Goal: Information Seeking & Learning: Learn about a topic

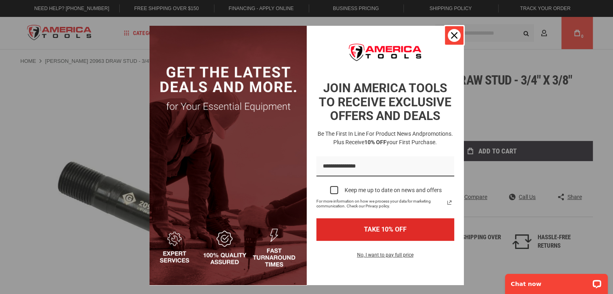
click at [451, 36] on icon "close icon" at bounding box center [454, 35] width 6 height 6
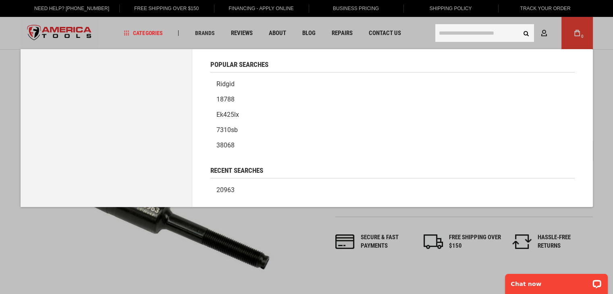
click at [456, 33] on input "text" at bounding box center [484, 33] width 99 height 18
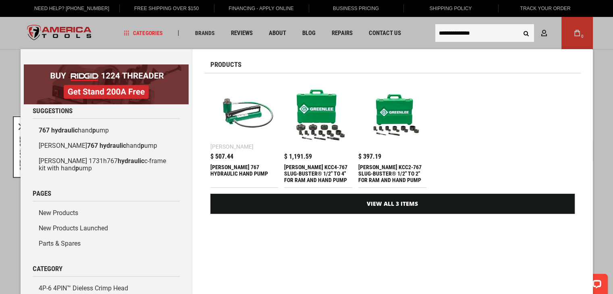
type input "**********"
click at [232, 170] on div "[PERSON_NAME] 767 HYDRAULIC HAND PUMP" at bounding box center [244, 173] width 68 height 19
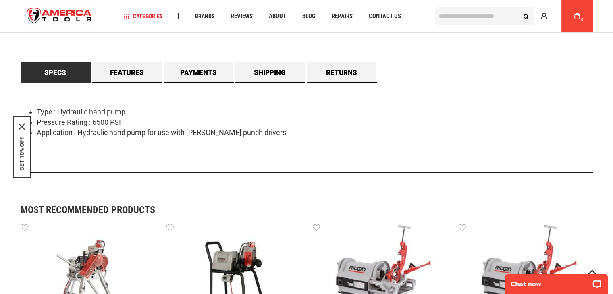
scroll to position [322, 0]
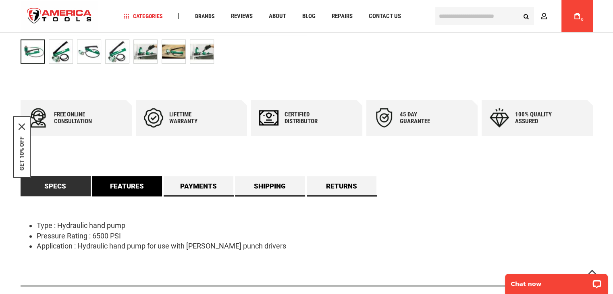
click at [128, 186] on link "Features" at bounding box center [127, 186] width 70 height 20
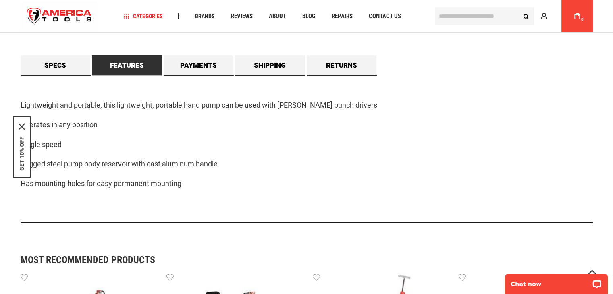
scroll to position [403, 0]
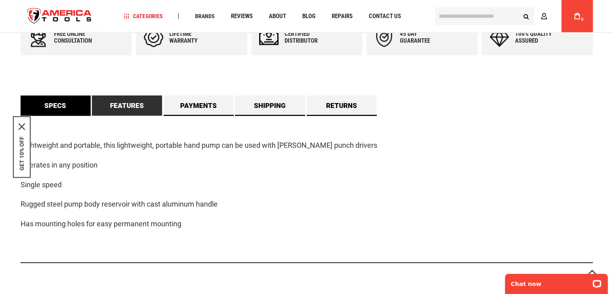
click at [69, 106] on link "Specs" at bounding box center [56, 105] width 70 height 20
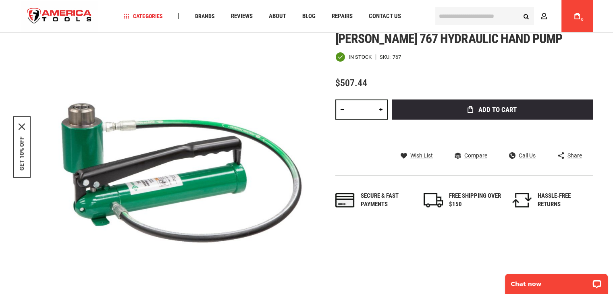
scroll to position [0, 0]
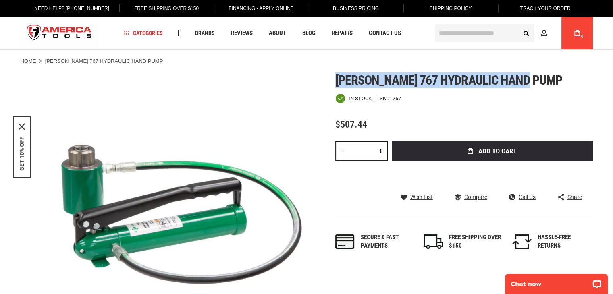
drag, startPoint x: 336, startPoint y: 81, endPoint x: 532, endPoint y: 76, distance: 195.4
click at [532, 76] on span "[PERSON_NAME] 767 hydraulic hand pump" at bounding box center [448, 80] width 227 height 15
copy span "[PERSON_NAME] 767 hydraulic hand pump"
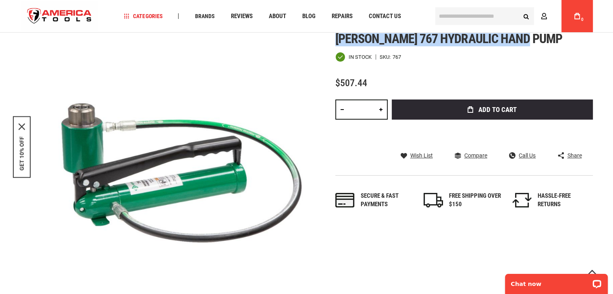
scroll to position [201, 0]
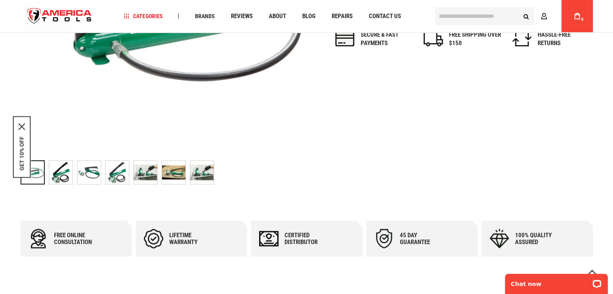
click at [62, 173] on img "GREENLEE 767 HYDRAULIC HAND PUMP" at bounding box center [60, 172] width 23 height 23
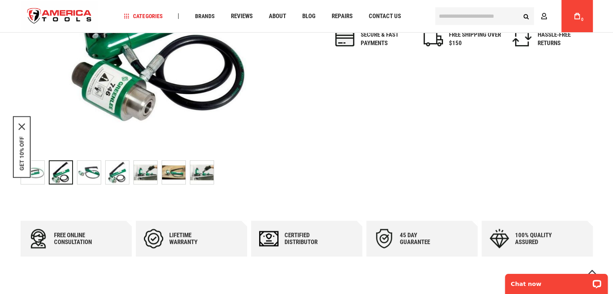
click at [85, 178] on img "GREENLEE 767 HYDRAULIC HAND PUMP" at bounding box center [88, 172] width 23 height 23
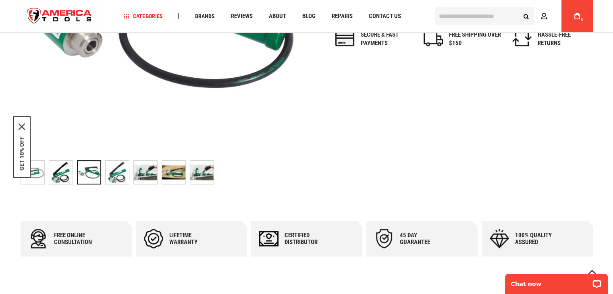
click at [116, 175] on img "GREENLEE 767 HYDRAULIC HAND PUMP" at bounding box center [117, 172] width 23 height 23
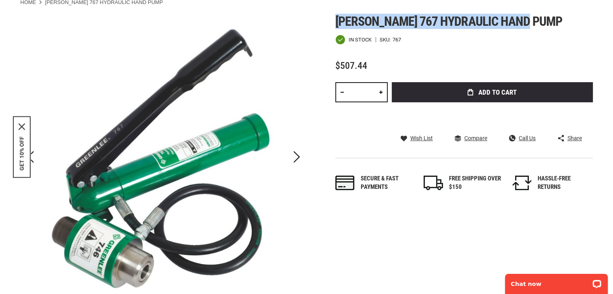
scroll to position [121, 0]
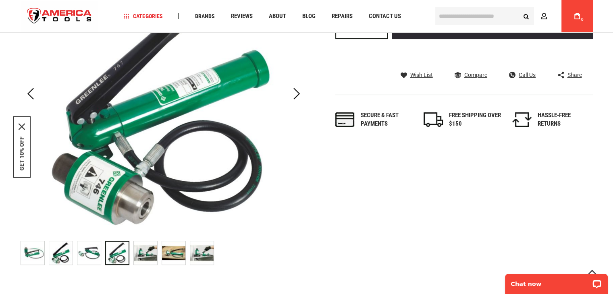
click at [147, 254] on img "GREENLEE 767 HYDRAULIC HAND PUMP" at bounding box center [145, 252] width 23 height 23
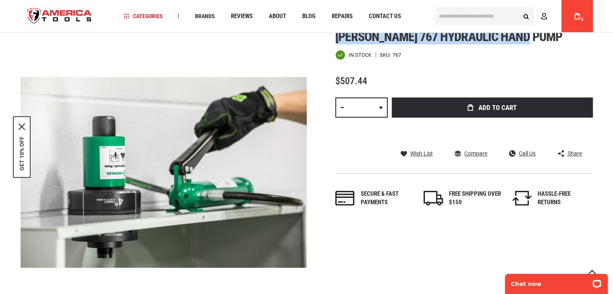
scroll to position [40, 0]
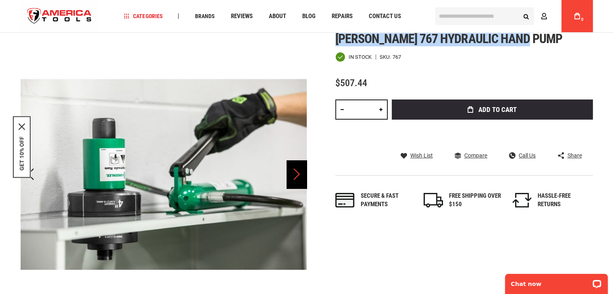
click at [288, 173] on div "Next" at bounding box center [296, 174] width 20 height 28
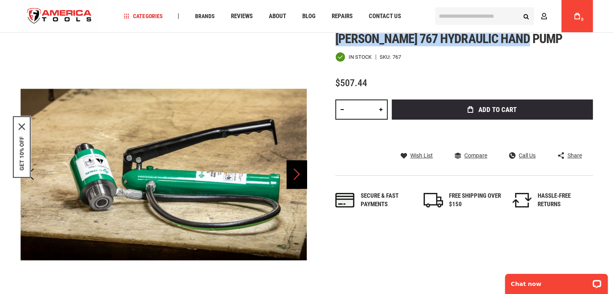
click at [293, 181] on div "Next" at bounding box center [296, 174] width 20 height 28
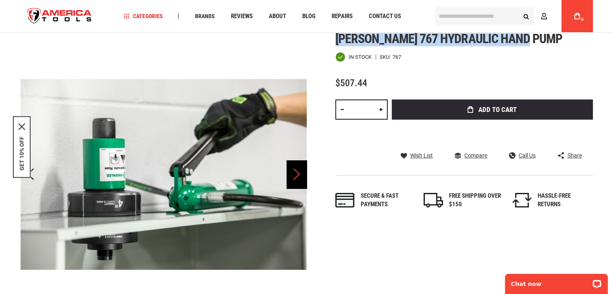
click at [293, 181] on div "Next" at bounding box center [296, 174] width 20 height 28
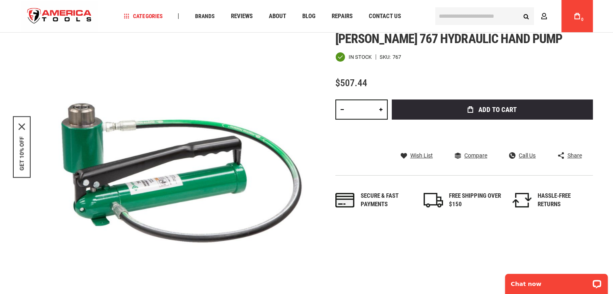
click at [413, 250] on div "Skip to the end of the images gallery Skip to the beginning of the images galle…" at bounding box center [307, 190] width 572 height 318
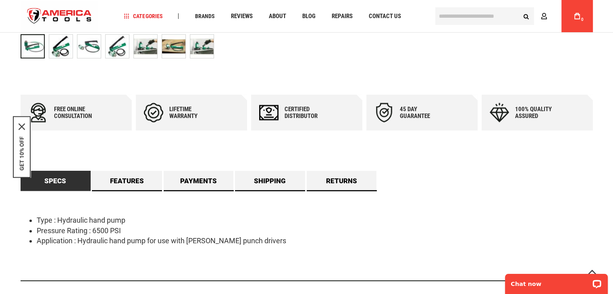
scroll to position [363, 0]
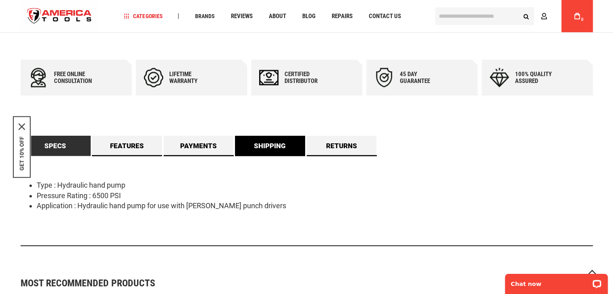
click at [273, 149] on link "Shipping" at bounding box center [270, 146] width 70 height 20
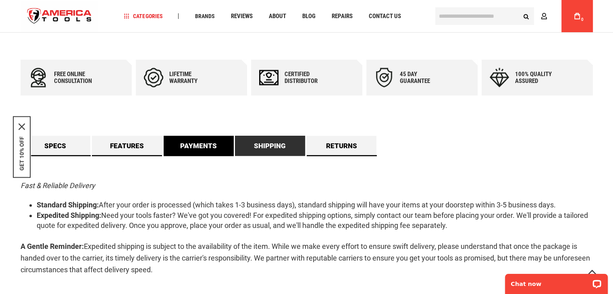
click at [211, 143] on link "Payments" at bounding box center [199, 146] width 70 height 20
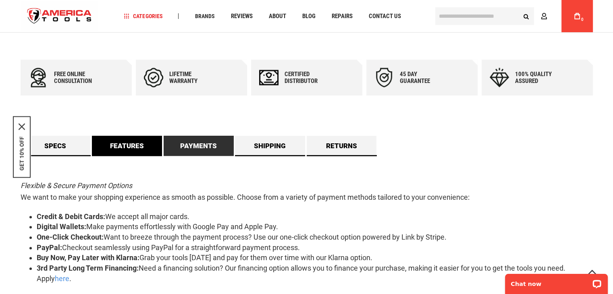
click at [122, 143] on link "Features" at bounding box center [127, 146] width 70 height 20
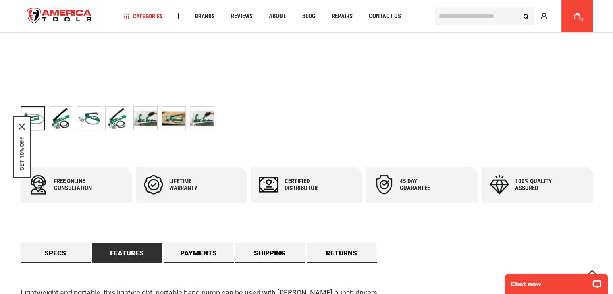
scroll to position [257, 0]
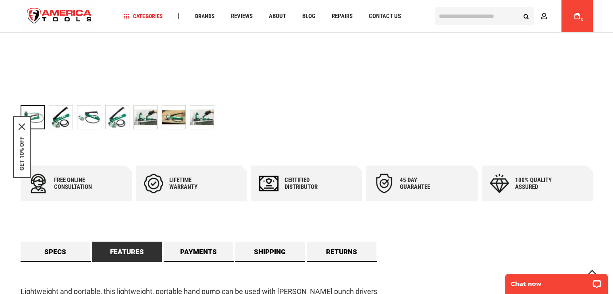
click at [201, 118] on img "GREENLEE 767 HYDRAULIC HAND PUMP" at bounding box center [201, 117] width 23 height 23
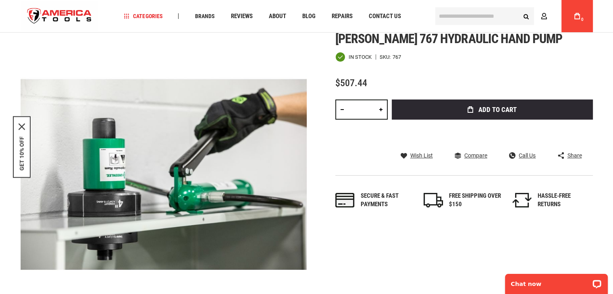
scroll to position [0, 0]
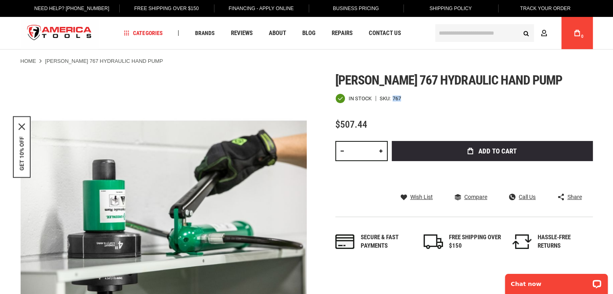
drag, startPoint x: 393, startPoint y: 95, endPoint x: 400, endPoint y: 96, distance: 7.3
click at [400, 96] on div "767" at bounding box center [396, 98] width 8 height 5
copy div "767"
click at [543, 289] on div "Chat now" at bounding box center [556, 284] width 103 height 20
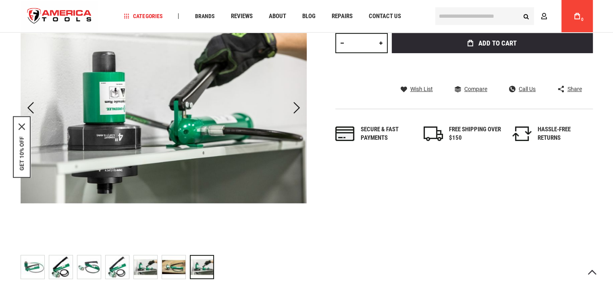
scroll to position [121, 0]
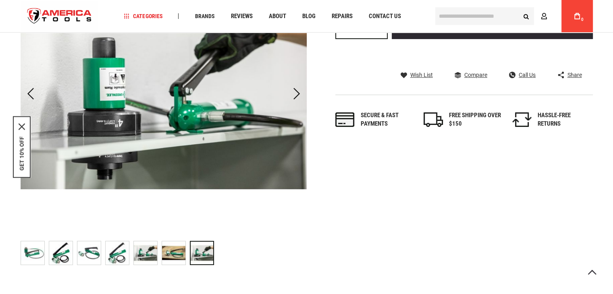
click at [31, 253] on img "GREENLEE 767 HYDRAULIC HAND PUMP" at bounding box center [32, 252] width 23 height 23
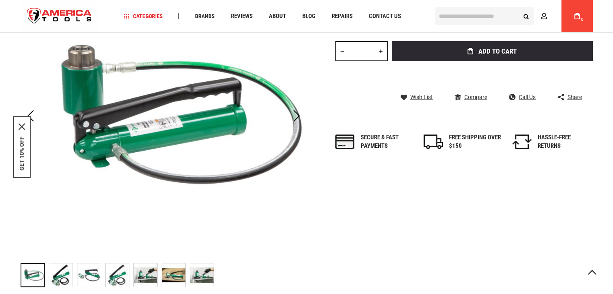
scroll to position [81, 0]
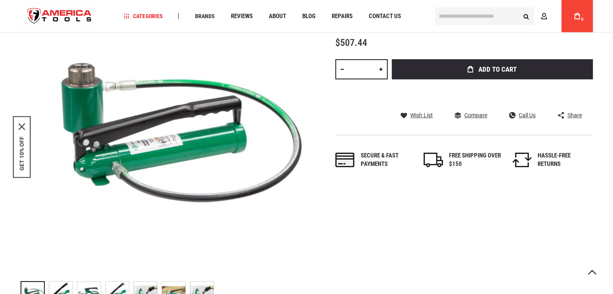
click at [385, 234] on div "Skip to the end of the images gallery Skip to the beginning of the images galle…" at bounding box center [307, 150] width 572 height 318
click at [385, 217] on div "Skip to the end of the images gallery Skip to the beginning of the images galle…" at bounding box center [307, 150] width 572 height 318
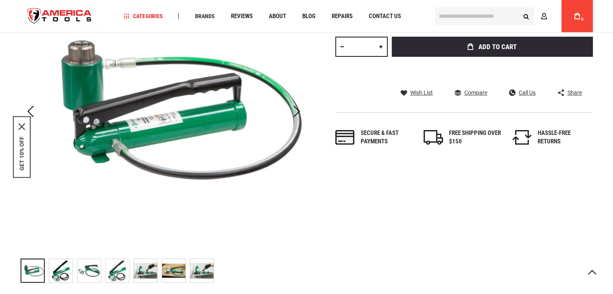
scroll to position [161, 0]
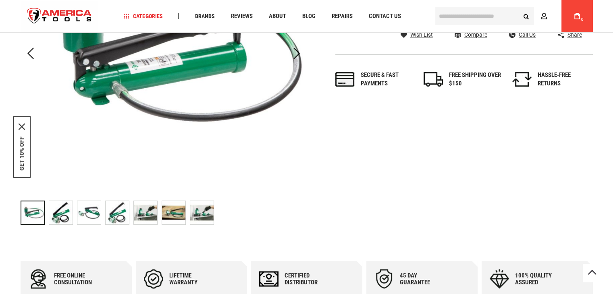
click at [56, 215] on img "GREENLEE 767 HYDRAULIC HAND PUMP" at bounding box center [60, 212] width 23 height 23
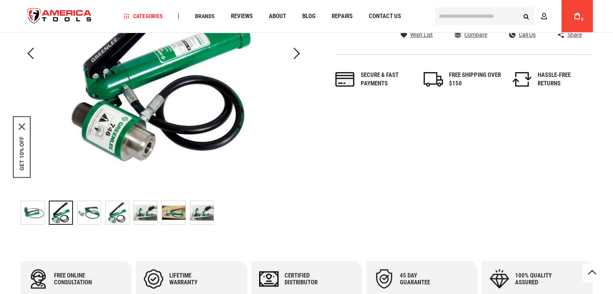
click at [118, 215] on img "GREENLEE 767 HYDRAULIC HAND PUMP" at bounding box center [117, 212] width 23 height 23
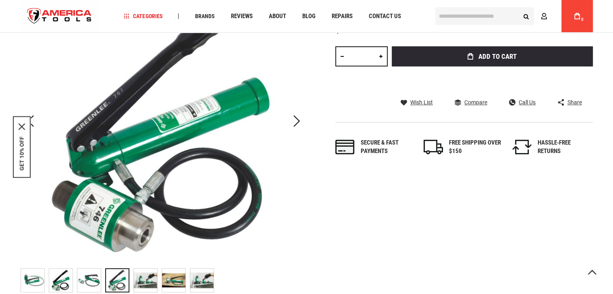
scroll to position [81, 0]
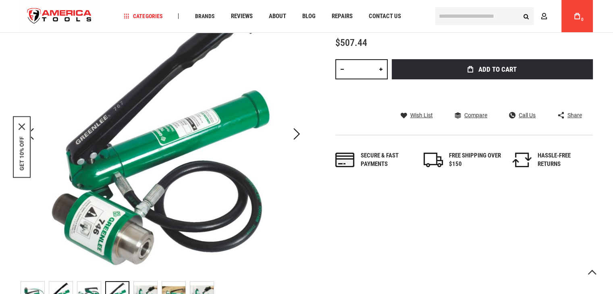
click at [142, 285] on img "GREENLEE 767 HYDRAULIC HAND PUMP" at bounding box center [145, 293] width 23 height 23
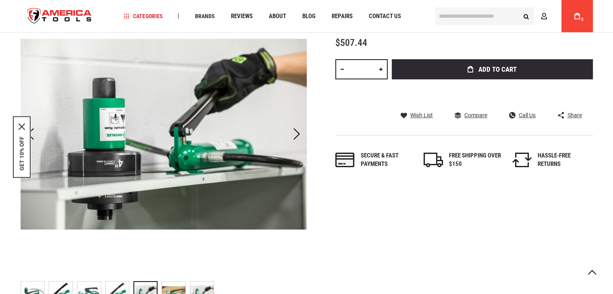
scroll to position [121, 0]
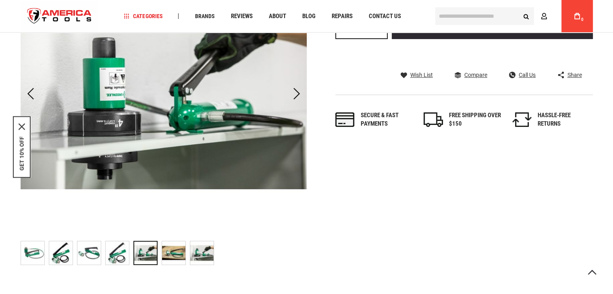
click at [199, 254] on img "GREENLEE 767 HYDRAULIC HAND PUMP" at bounding box center [201, 252] width 23 height 23
click at [174, 253] on img "GREENLEE 767 HYDRAULIC HAND PUMP" at bounding box center [173, 252] width 23 height 23
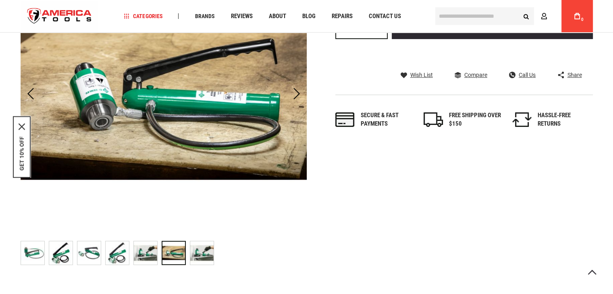
click at [31, 257] on img "GREENLEE 767 HYDRAULIC HAND PUMP" at bounding box center [32, 252] width 23 height 23
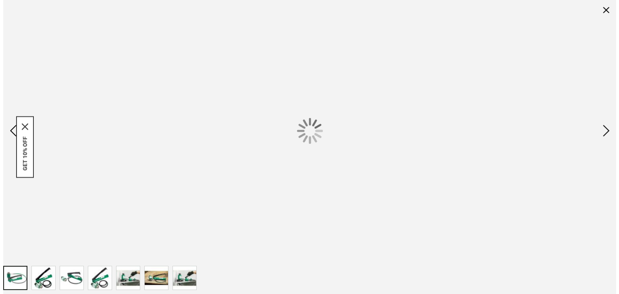
scroll to position [0, 0]
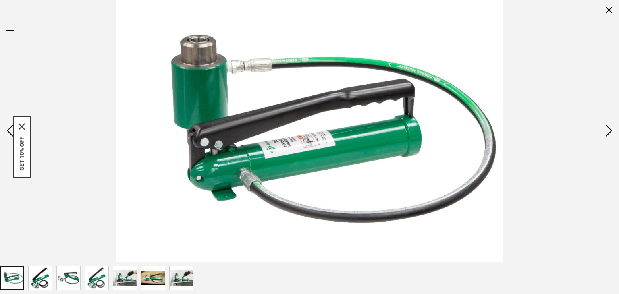
click at [92, 281] on img "GREENLEE 767 HYDRAULIC HAND PUMP" at bounding box center [96, 277] width 23 height 23
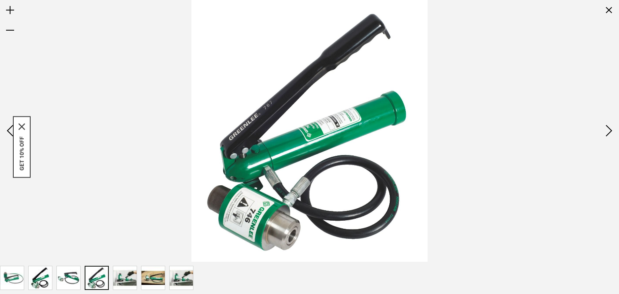
click at [34, 276] on img "GREENLEE 767 HYDRAULIC HAND PUMP" at bounding box center [40, 277] width 23 height 23
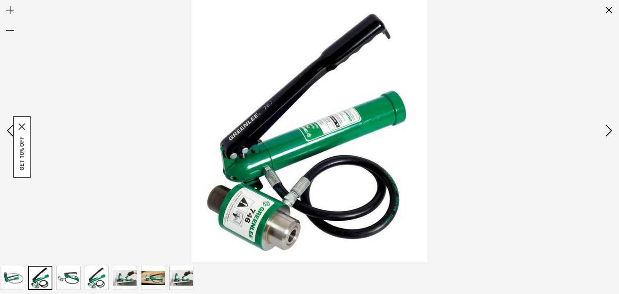
click at [17, 280] on img "GREENLEE 767 HYDRAULIC HAND PUMP" at bounding box center [11, 277] width 23 height 23
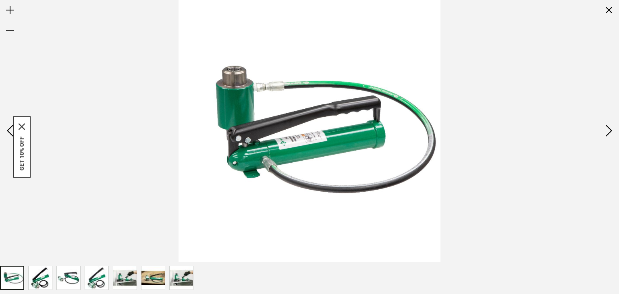
click at [102, 42] on div at bounding box center [309, 131] width 619 height 262
click at [401, 120] on img at bounding box center [309, 131] width 262 height 262
click at [121, 122] on div at bounding box center [309, 131] width 619 height 262
click at [153, 62] on div at bounding box center [309, 131] width 619 height 262
click at [449, 145] on div at bounding box center [309, 131] width 619 height 262
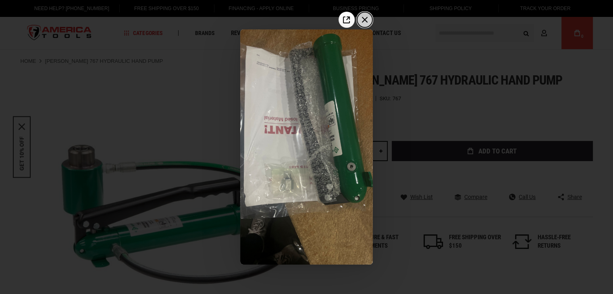
click at [364, 21] on icon "Close the window" at bounding box center [364, 19] width 13 height 13
click at [302, 56] on img at bounding box center [306, 146] width 133 height 235
click at [364, 22] on icon "Close the window" at bounding box center [364, 19] width 13 height 13
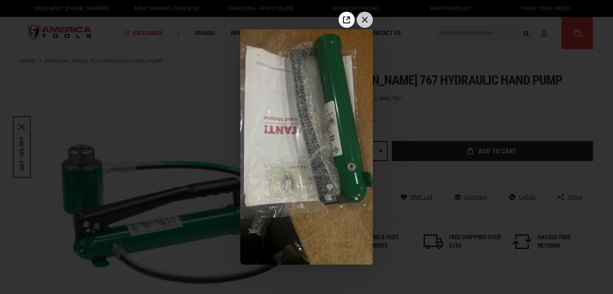
click at [367, 19] on icon "Close the window" at bounding box center [364, 19] width 13 height 13
click at [363, 21] on icon "Close the window" at bounding box center [365, 20] width 6 height 6
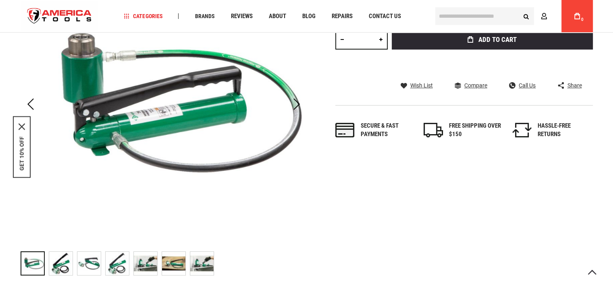
scroll to position [121, 0]
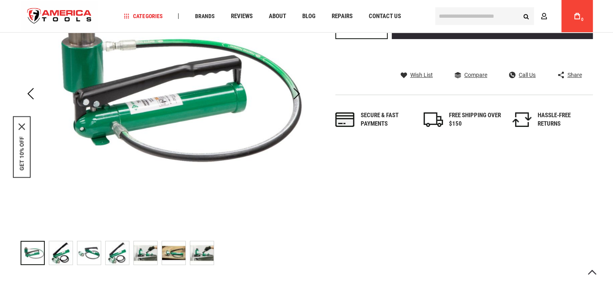
click at [90, 254] on img "GREENLEE 767 HYDRAULIC HAND PUMP" at bounding box center [88, 252] width 23 height 23
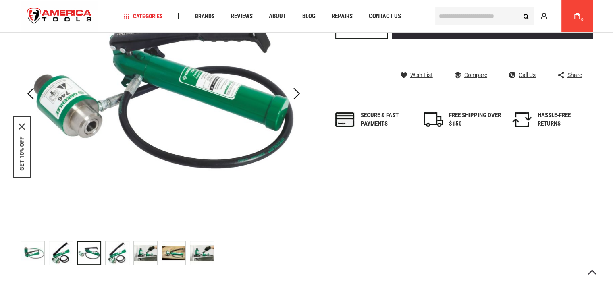
click at [120, 255] on img "GREENLEE 767 HYDRAULIC HAND PUMP" at bounding box center [117, 252] width 23 height 23
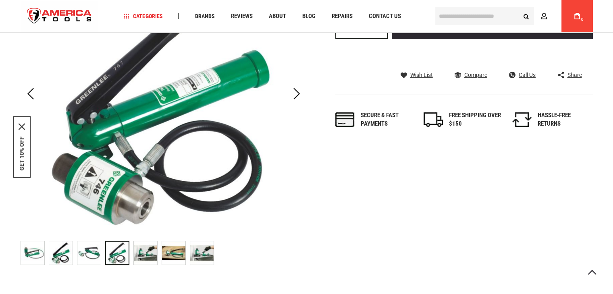
click at [145, 258] on img "GREENLEE 767 HYDRAULIC HAND PUMP" at bounding box center [145, 252] width 23 height 23
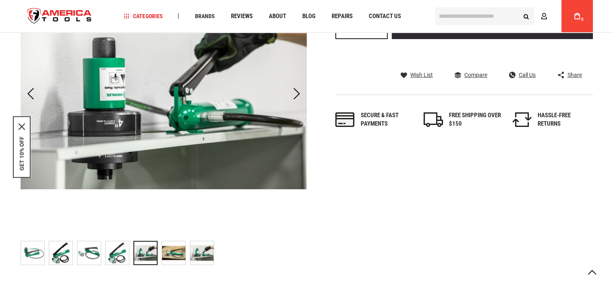
click at [170, 255] on img "GREENLEE 767 HYDRAULIC HAND PUMP" at bounding box center [173, 252] width 23 height 23
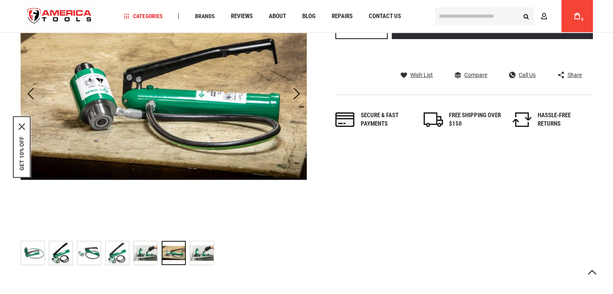
click at [199, 254] on img "GREENLEE 767 HYDRAULIC HAND PUMP" at bounding box center [201, 252] width 23 height 23
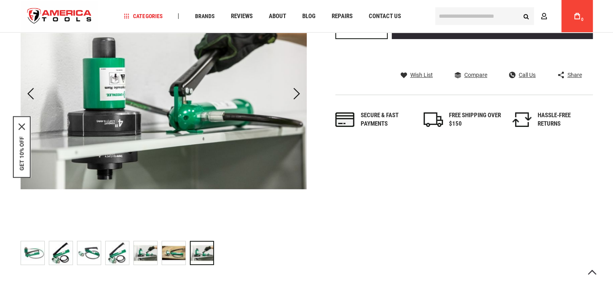
click at [174, 251] on img "GREENLEE 767 HYDRAULIC HAND PUMP" at bounding box center [173, 252] width 23 height 23
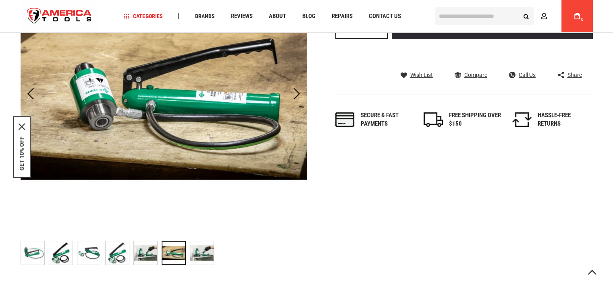
click at [147, 257] on img "GREENLEE 767 HYDRAULIC HAND PUMP" at bounding box center [145, 252] width 23 height 23
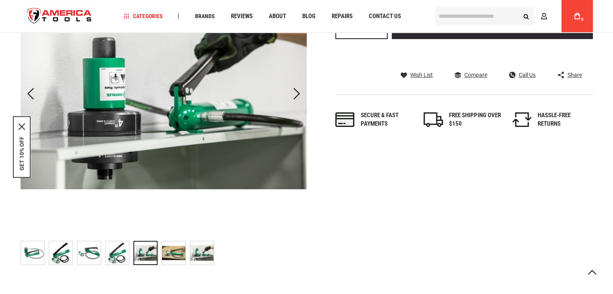
click at [31, 253] on img "GREENLEE 767 HYDRAULIC HAND PUMP" at bounding box center [32, 252] width 23 height 23
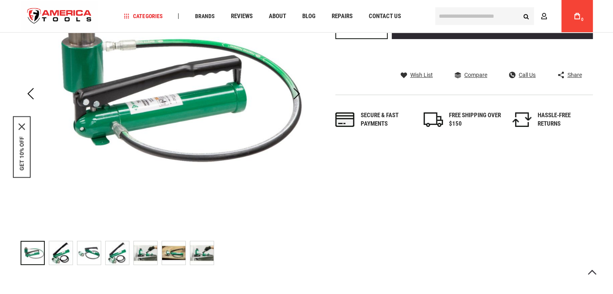
click at [58, 257] on img "GREENLEE 767 HYDRAULIC HAND PUMP" at bounding box center [60, 252] width 23 height 23
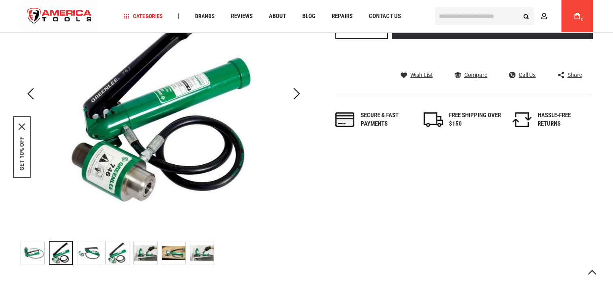
click at [91, 254] on img "GREENLEE 767 HYDRAULIC HAND PUMP" at bounding box center [88, 252] width 23 height 23
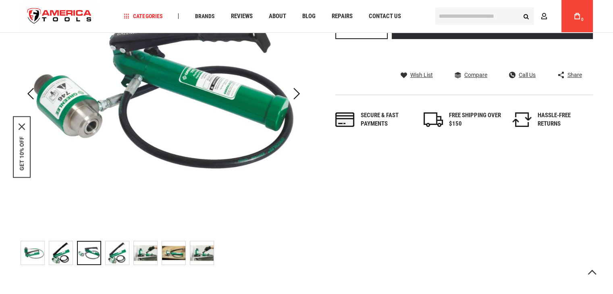
click at [118, 251] on img "GREENLEE 767 HYDRAULIC HAND PUMP" at bounding box center [117, 252] width 23 height 23
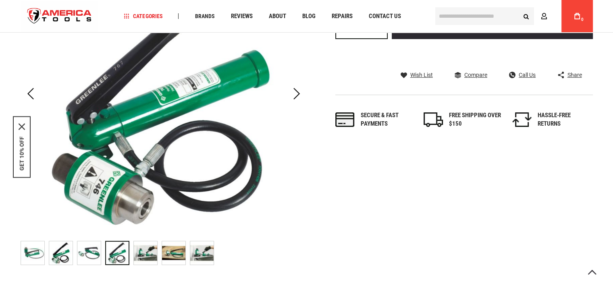
click at [148, 253] on img "GREENLEE 767 HYDRAULIC HAND PUMP" at bounding box center [145, 252] width 23 height 23
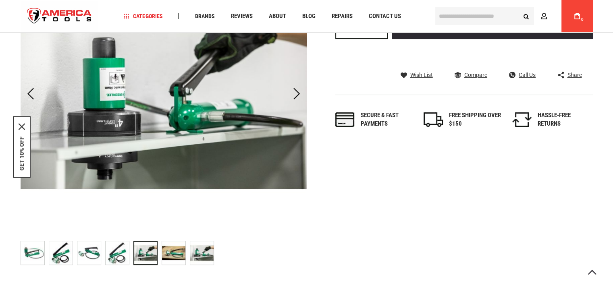
click at [176, 256] on img "GREENLEE 767 HYDRAULIC HAND PUMP" at bounding box center [173, 252] width 23 height 23
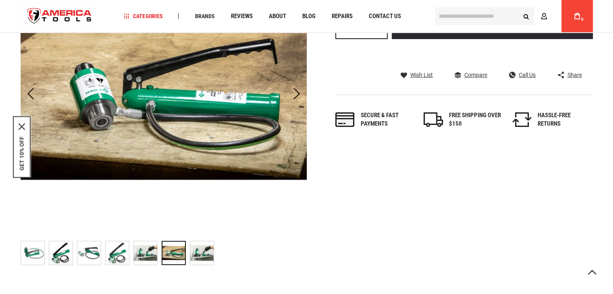
click at [203, 257] on img "GREENLEE 767 HYDRAULIC HAND PUMP" at bounding box center [201, 252] width 23 height 23
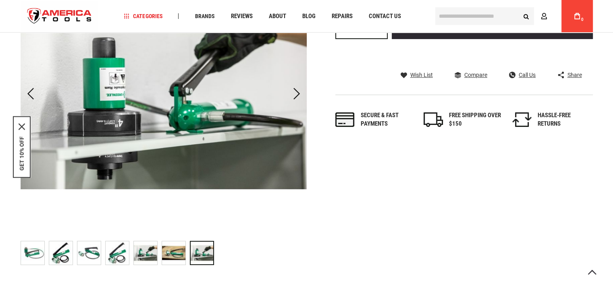
click at [172, 260] on img "GREENLEE 767 HYDRAULIC HAND PUMP" at bounding box center [173, 252] width 23 height 23
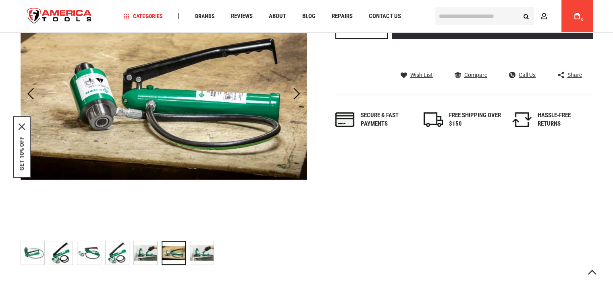
click at [58, 251] on img "GREENLEE 767 HYDRAULIC HAND PUMP" at bounding box center [60, 252] width 23 height 23
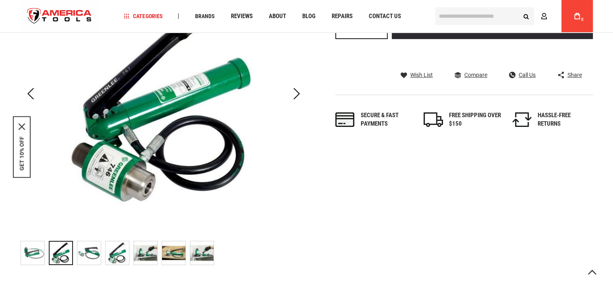
click at [117, 250] on img "GREENLEE 767 HYDRAULIC HAND PUMP" at bounding box center [117, 252] width 23 height 23
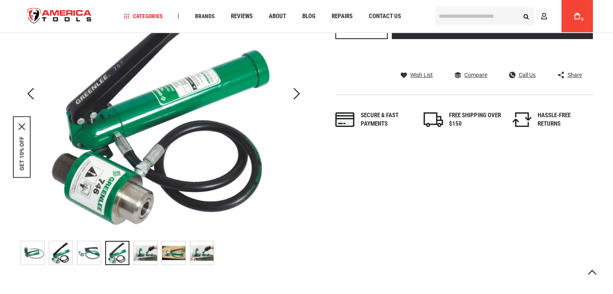
click at [155, 255] on img "GREENLEE 767 HYDRAULIC HAND PUMP" at bounding box center [145, 252] width 23 height 23
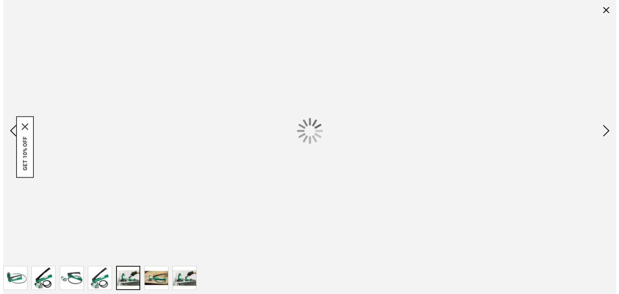
scroll to position [0, 0]
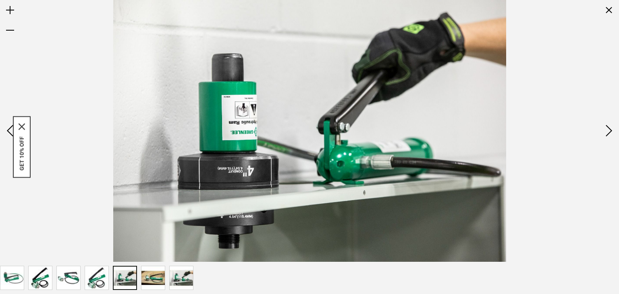
click at [16, 279] on img "GREENLEE 767 HYDRAULIC HAND PUMP" at bounding box center [11, 277] width 23 height 23
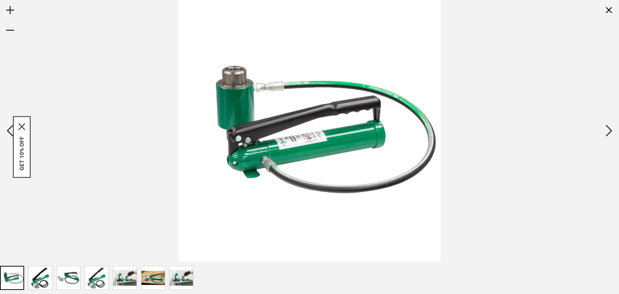
click at [33, 282] on img "GREENLEE 767 HYDRAULIC HAND PUMP" at bounding box center [40, 277] width 23 height 23
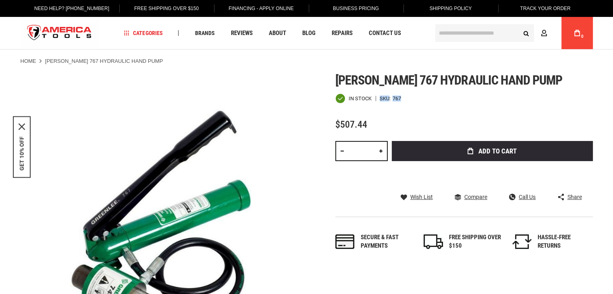
drag, startPoint x: 379, startPoint y: 97, endPoint x: 420, endPoint y: 97, distance: 40.7
click at [420, 97] on div "In stock SKU 767" at bounding box center [463, 98] width 257 height 10
copy div "SKU 767"
